Goal: Transaction & Acquisition: Purchase product/service

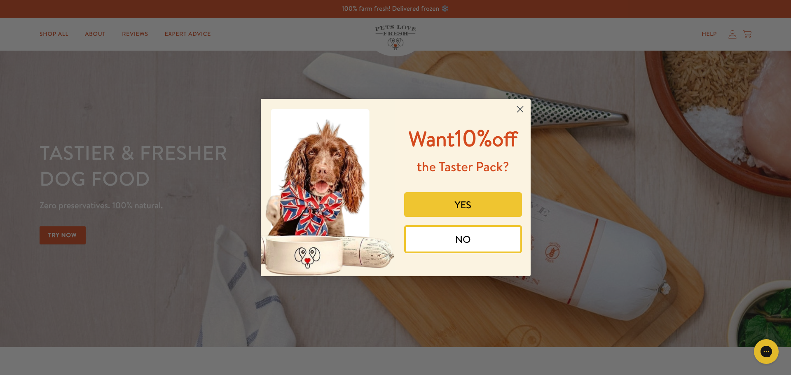
click at [517, 105] on circle "Close dialog" at bounding box center [520, 110] width 14 height 14
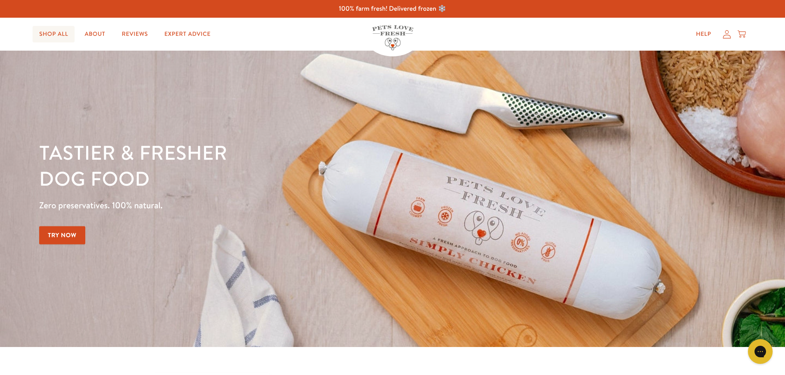
click at [56, 33] on link "Shop All" at bounding box center [54, 34] width 42 height 16
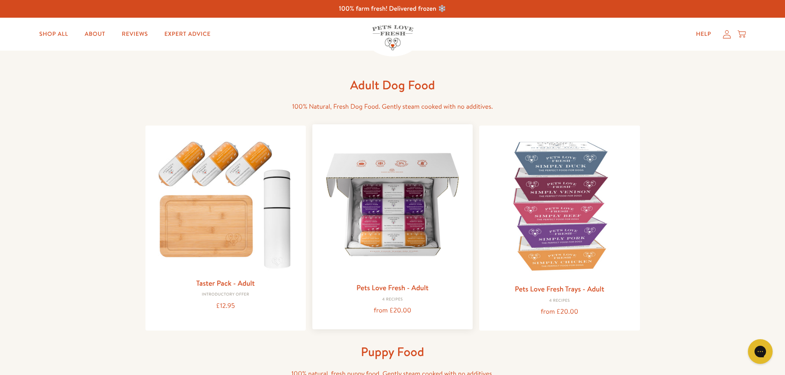
click at [378, 218] on img at bounding box center [392, 204] width 147 height 147
